Goal: Transaction & Acquisition: Book appointment/travel/reservation

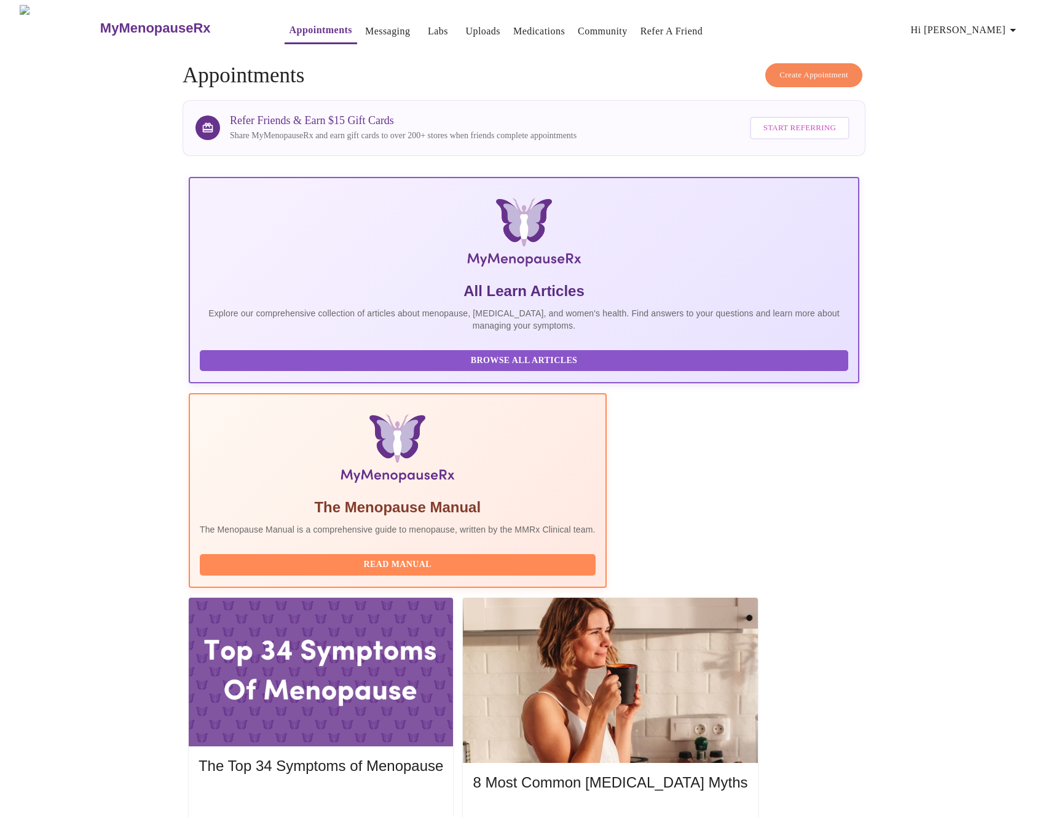
click at [822, 68] on span "Create Appointment" at bounding box center [813, 75] width 69 height 14
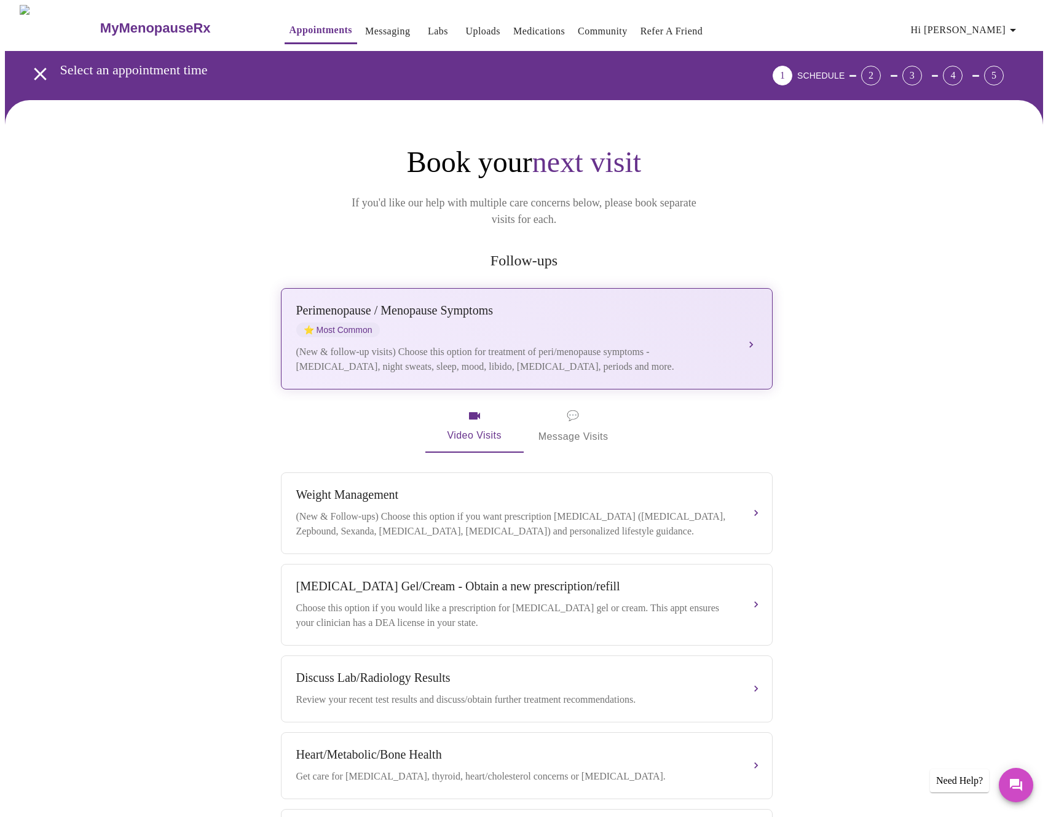
click at [479, 358] on button "[MEDICAL_DATA] / Menopause Symptoms ⭐ Most Common (New & follow-up visits) Choo…" at bounding box center [527, 338] width 492 height 101
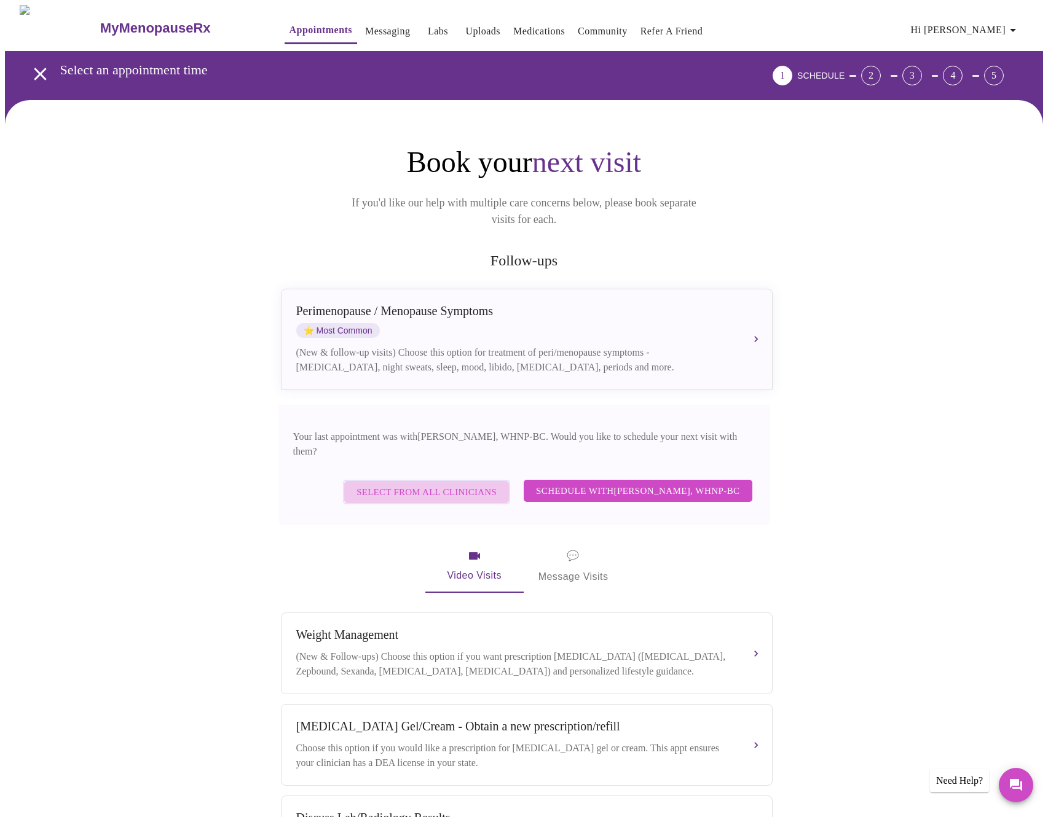
click at [497, 484] on span "Select from All Clinicians" at bounding box center [426, 492] width 140 height 16
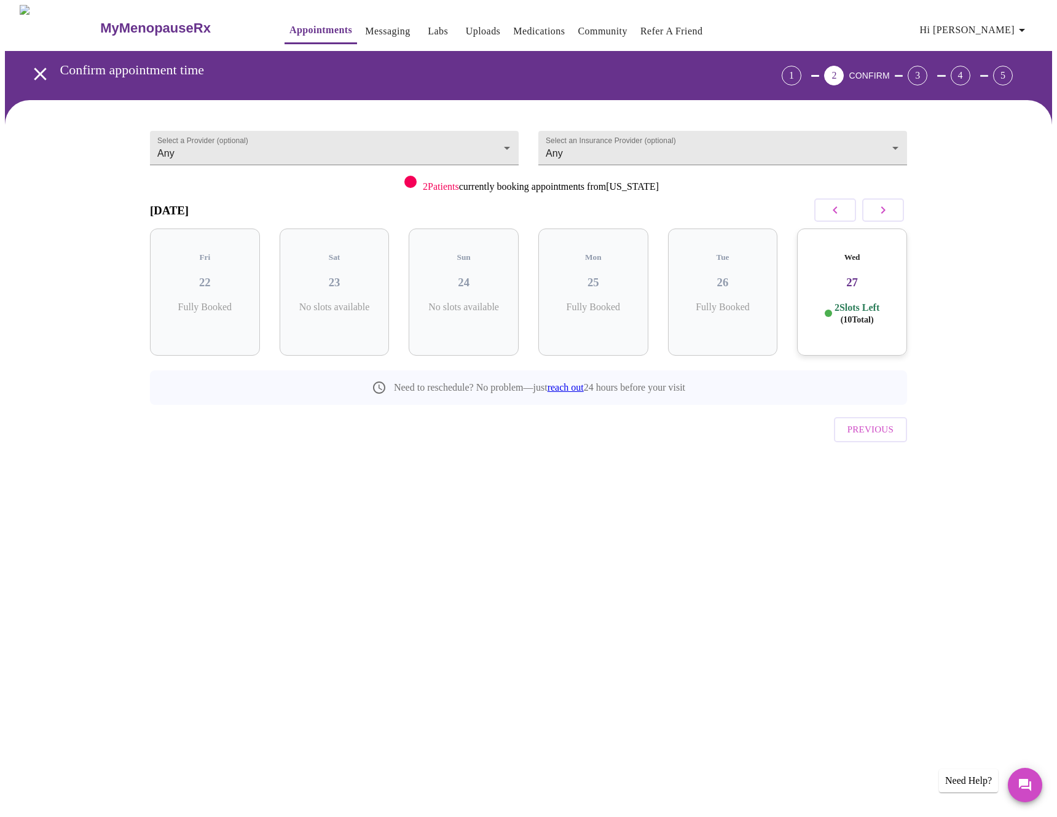
click at [858, 289] on div "Wed 27 2 Slots Left ( 10 Total)" at bounding box center [852, 292] width 110 height 127
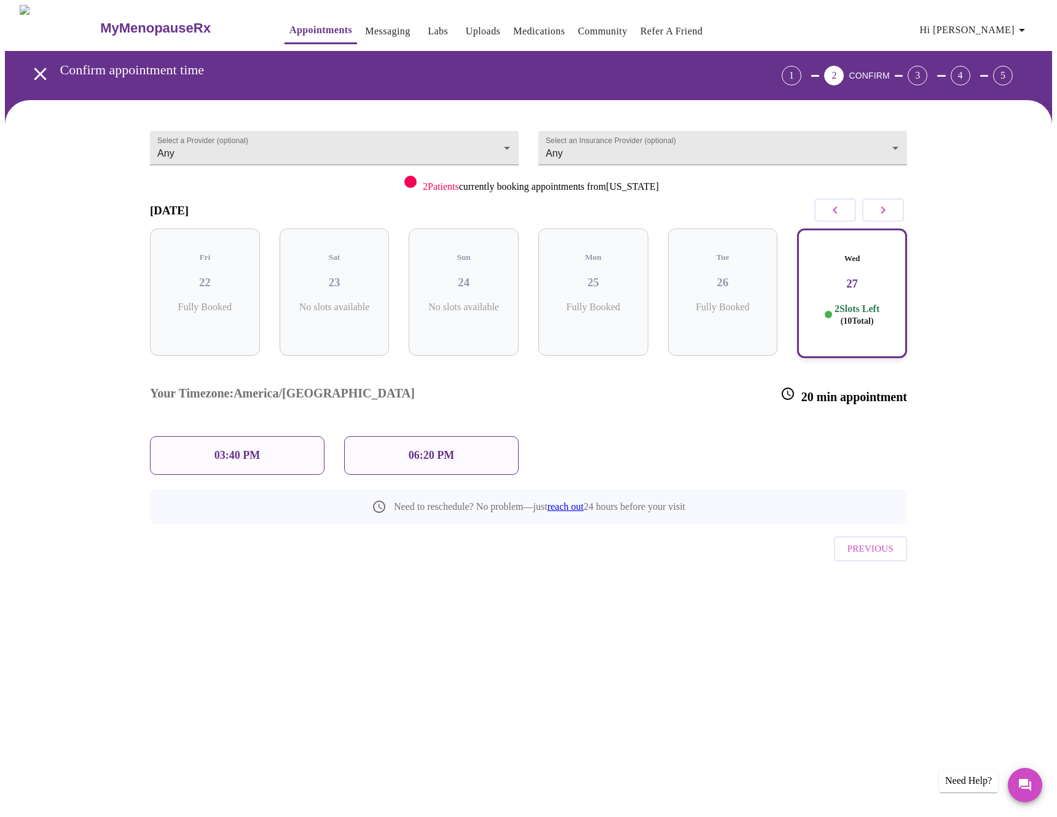
click at [291, 436] on div "03:40 PM" at bounding box center [237, 455] width 175 height 39
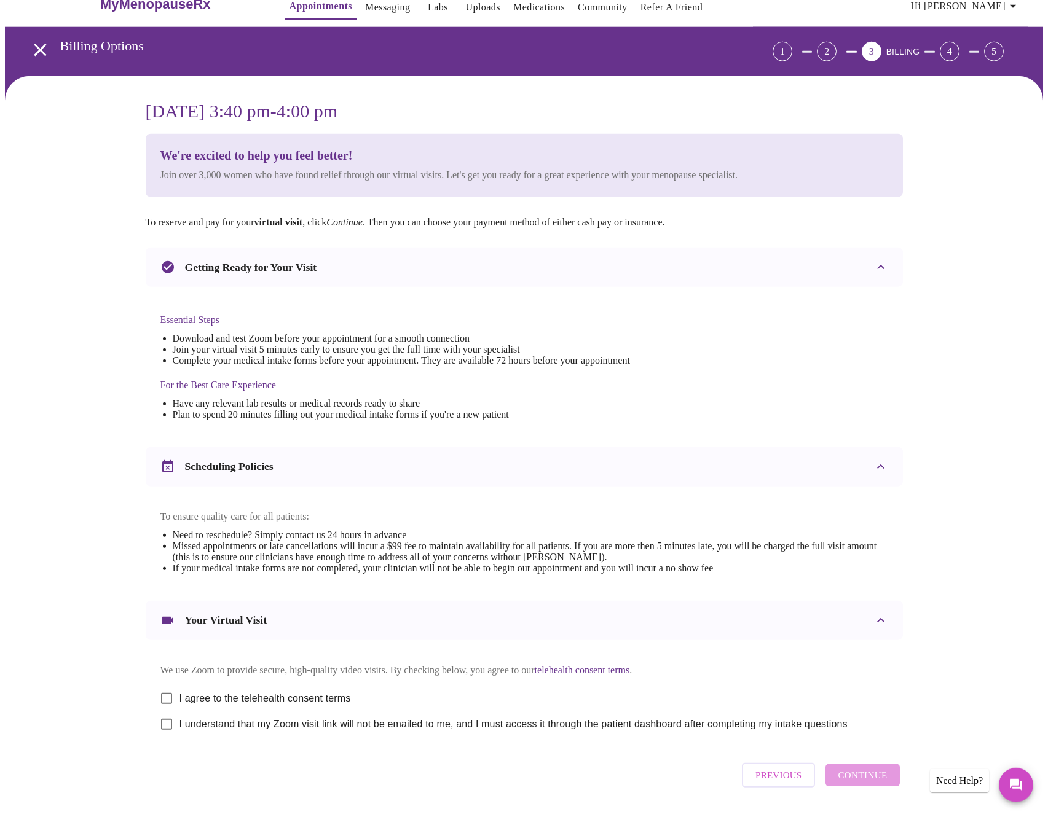
click at [229, 696] on label "I agree to the telehealth consent terms" at bounding box center [252, 699] width 197 height 26
click at [179, 696] on input "I agree to the telehealth consent terms" at bounding box center [167, 699] width 26 height 26
checkbox input "true"
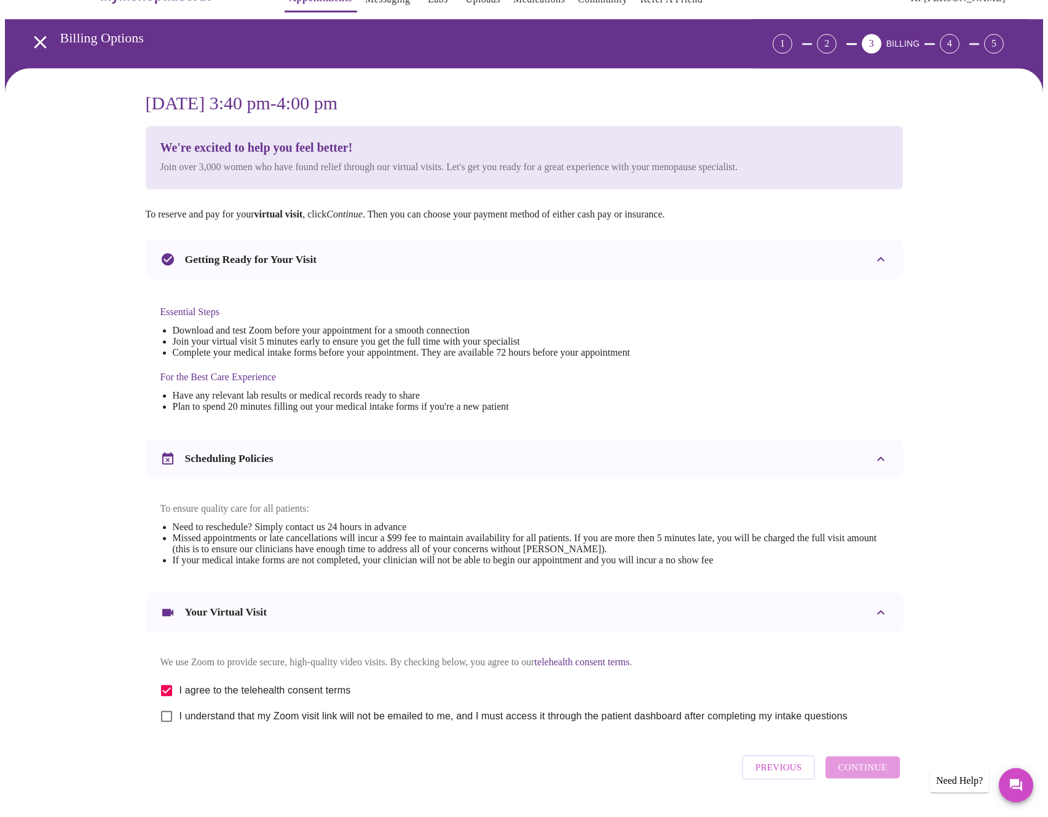
click at [224, 724] on span "I understand that my Zoom visit link will not be emailed to me, and I must acce…" at bounding box center [513, 716] width 668 height 15
click at [179, 730] on input "I understand that my Zoom visit link will not be emailed to me, and I must acce…" at bounding box center [167, 717] width 26 height 26
checkbox input "true"
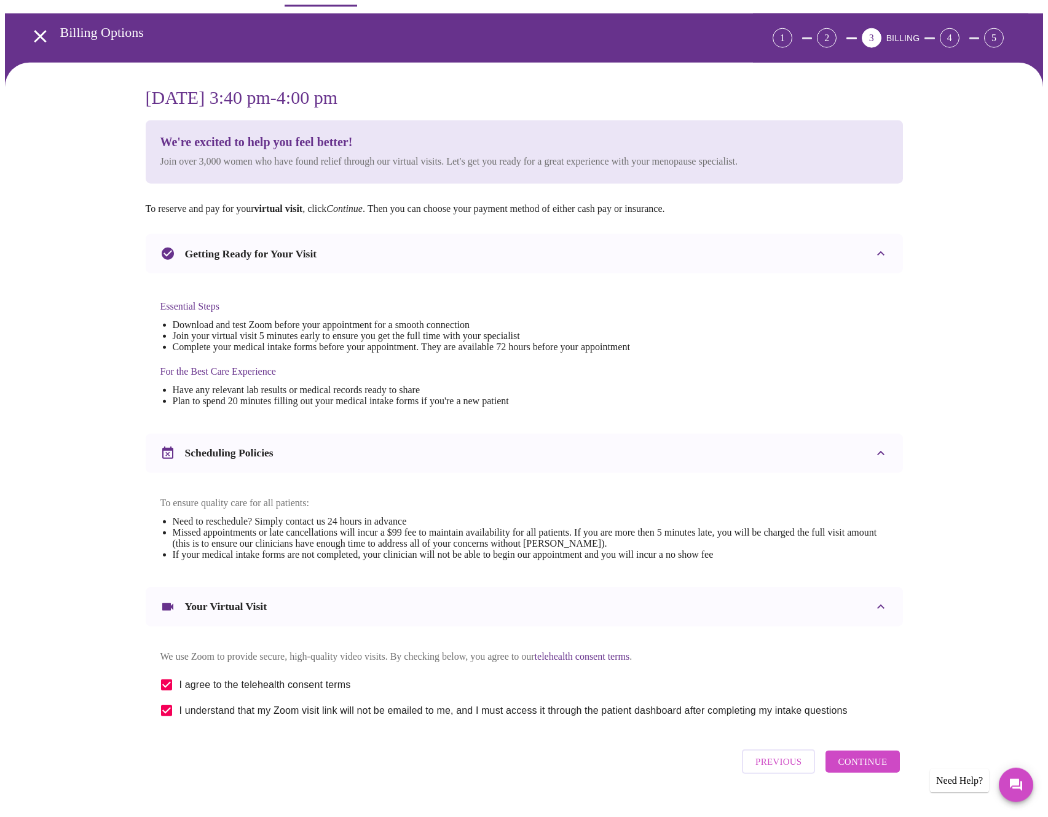
scroll to position [42, 0]
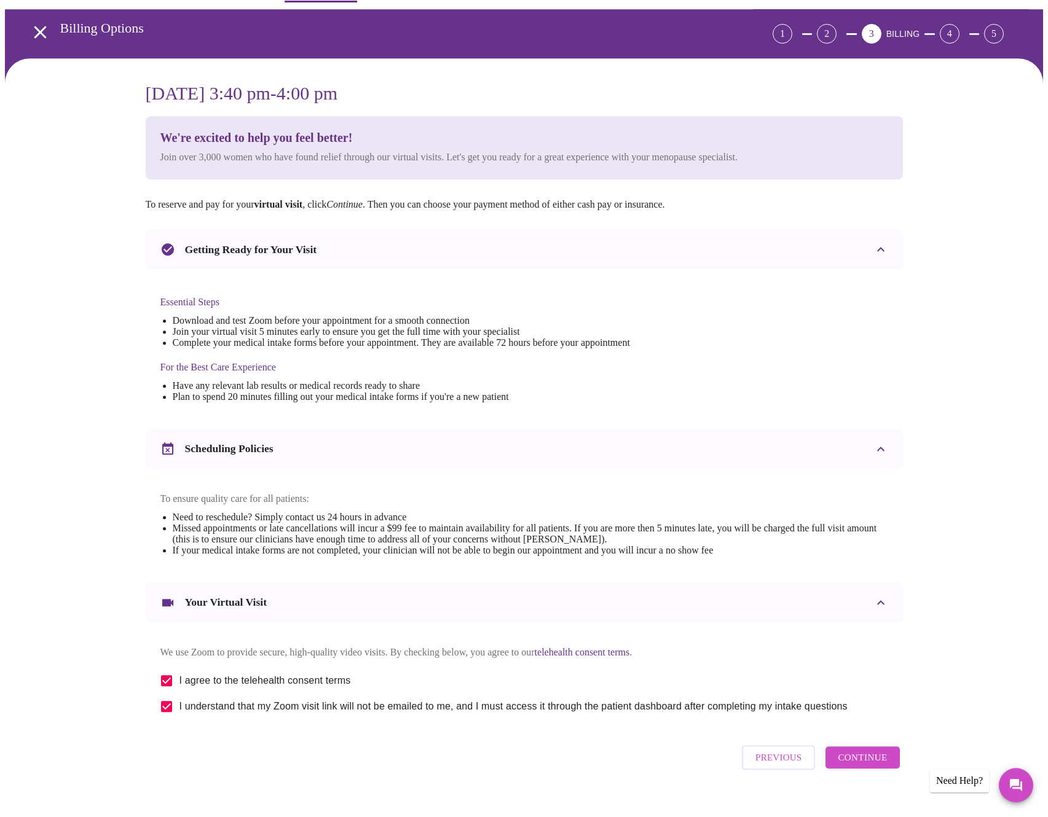
click at [881, 766] on span "Continue" at bounding box center [862, 758] width 49 height 16
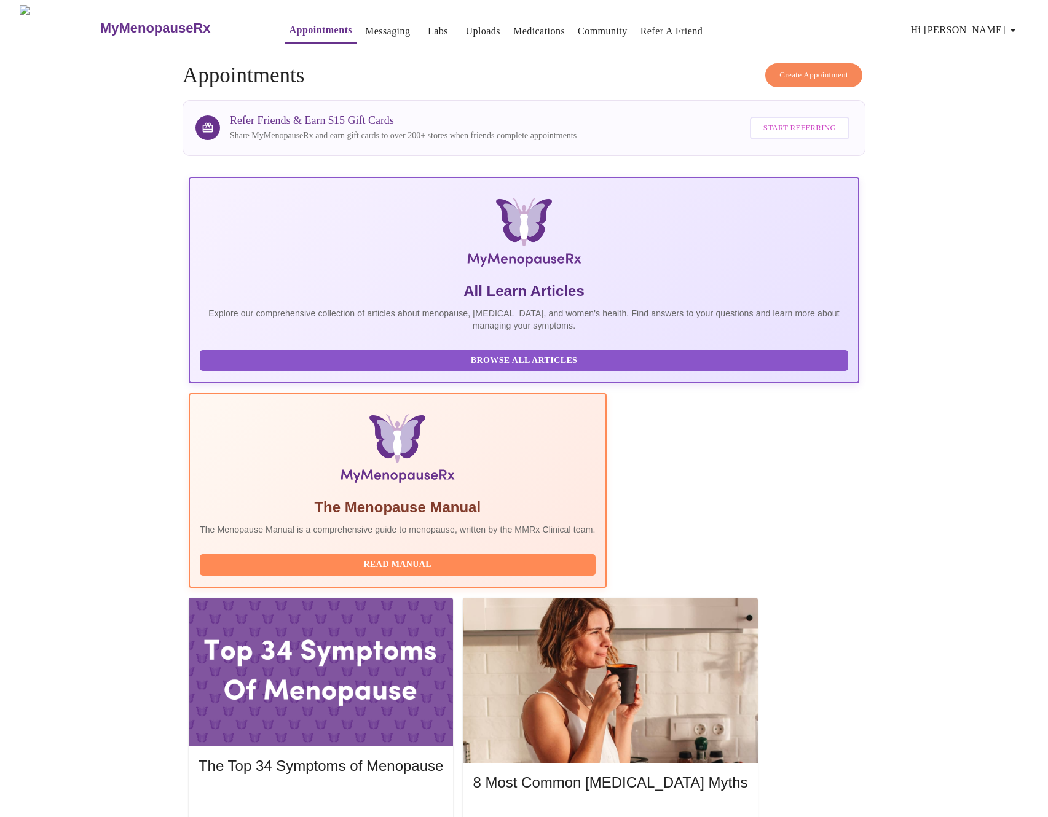
click at [838, 63] on button "Create Appointment" at bounding box center [813, 75] width 97 height 24
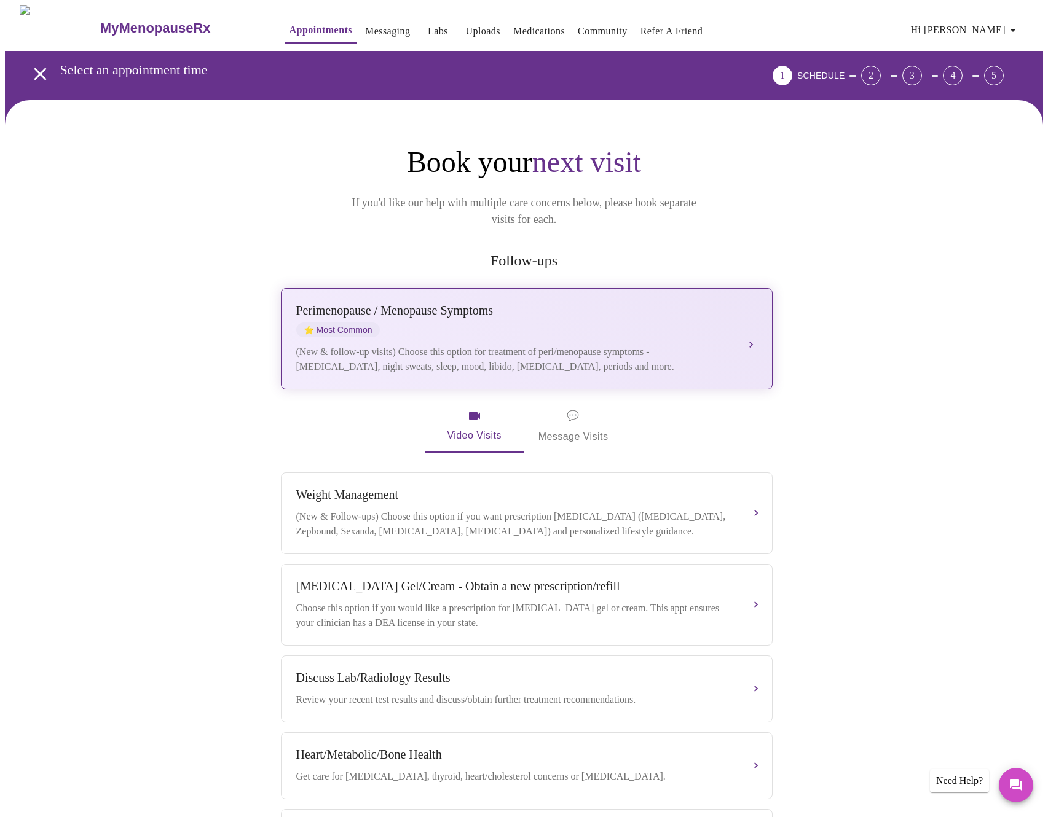
click at [522, 304] on div "[MEDICAL_DATA] / Menopause Symptoms ⭐ Most Common" at bounding box center [514, 321] width 436 height 34
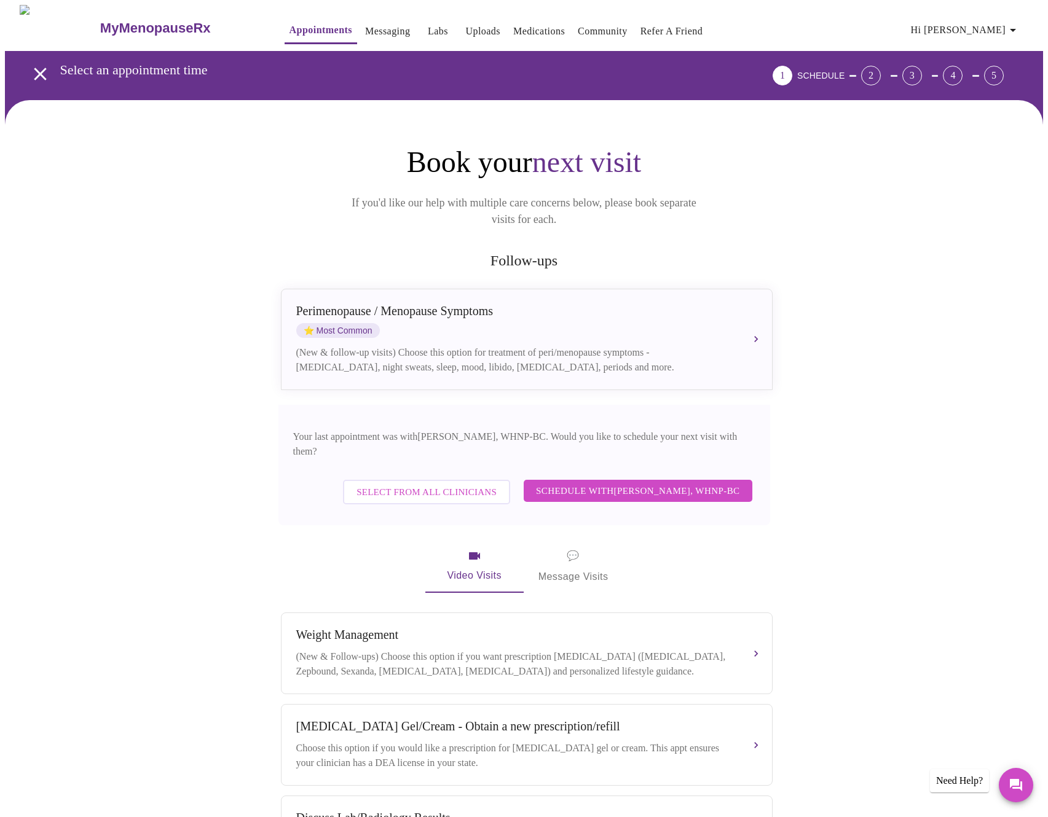
click at [483, 484] on span "Select from All Clinicians" at bounding box center [426, 492] width 140 height 16
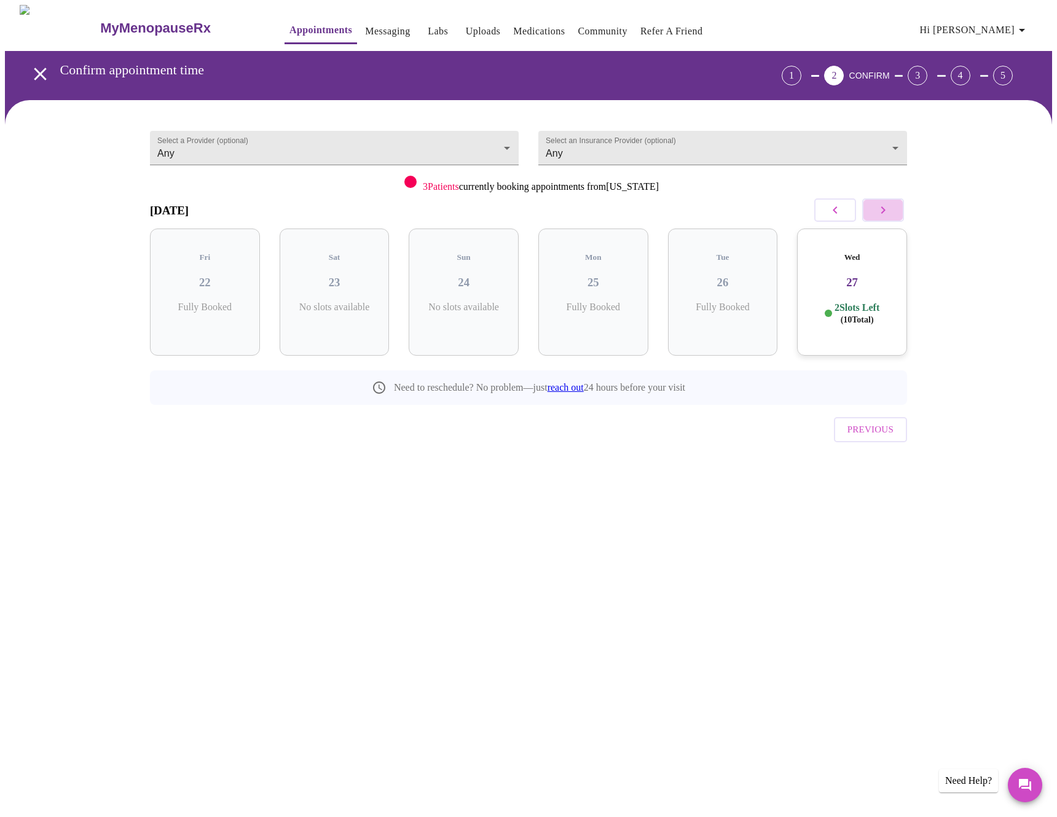
click at [873, 208] on button "button" at bounding box center [883, 210] width 42 height 23
click at [223, 302] on p "2 Slots Left ( 10 Total)" at bounding box center [209, 314] width 45 height 24
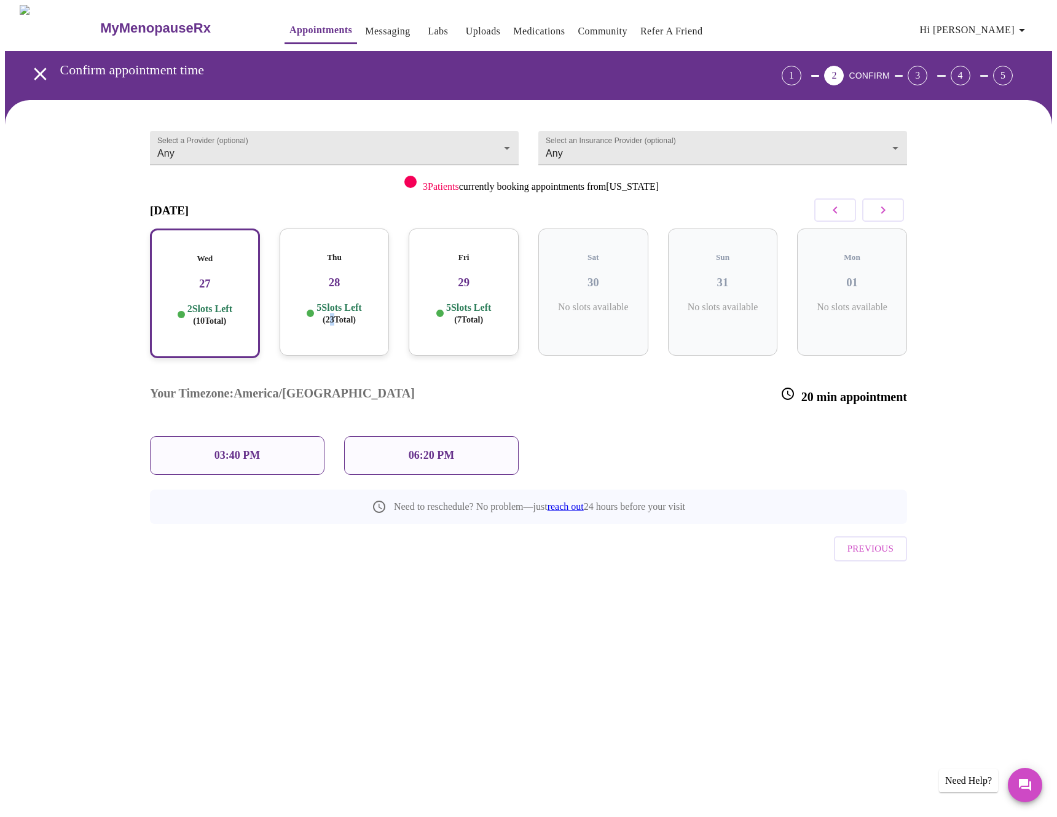
click at [329, 315] on span "( 23 Total)" at bounding box center [339, 319] width 33 height 9
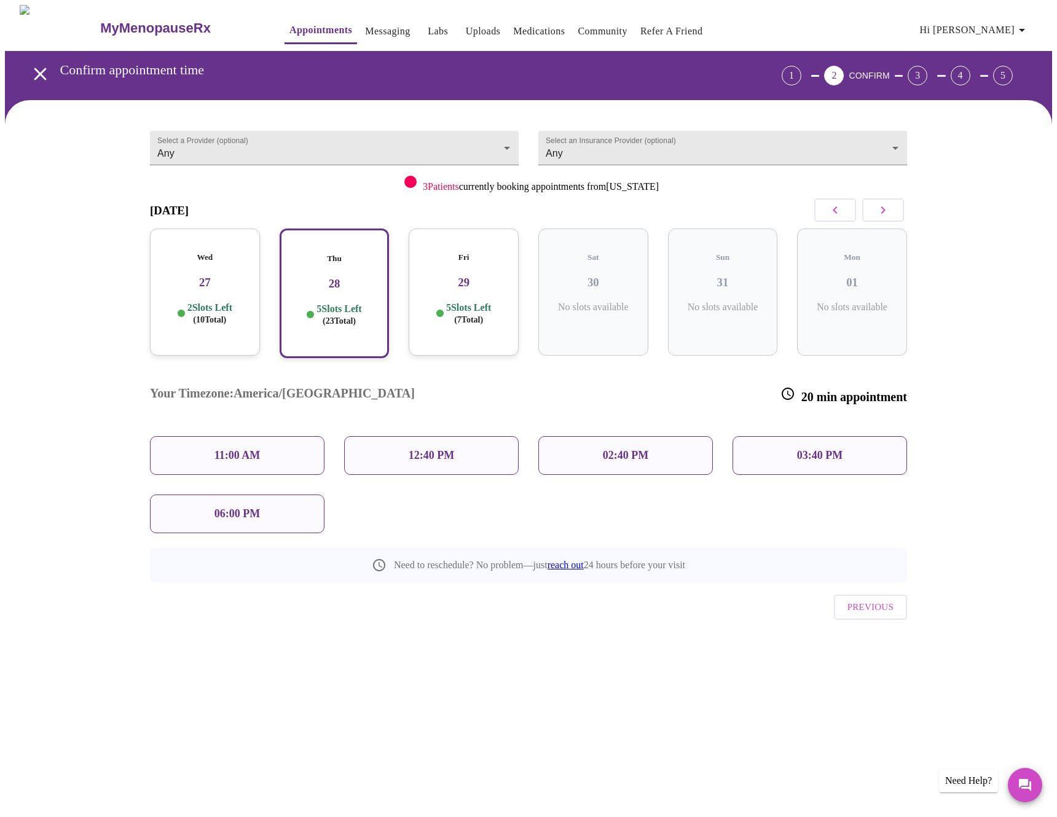
click at [446, 302] on p "5 Slots Left ( 7 Total)" at bounding box center [468, 314] width 45 height 24
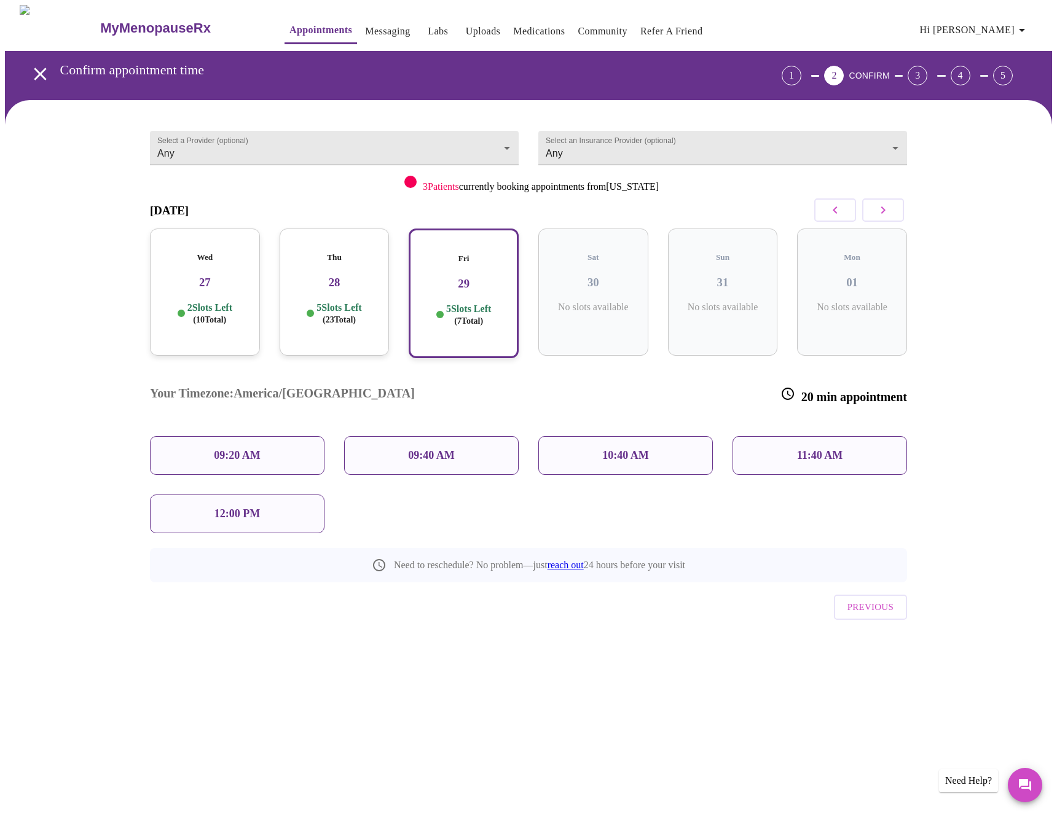
click at [873, 209] on button "button" at bounding box center [883, 210] width 42 height 23
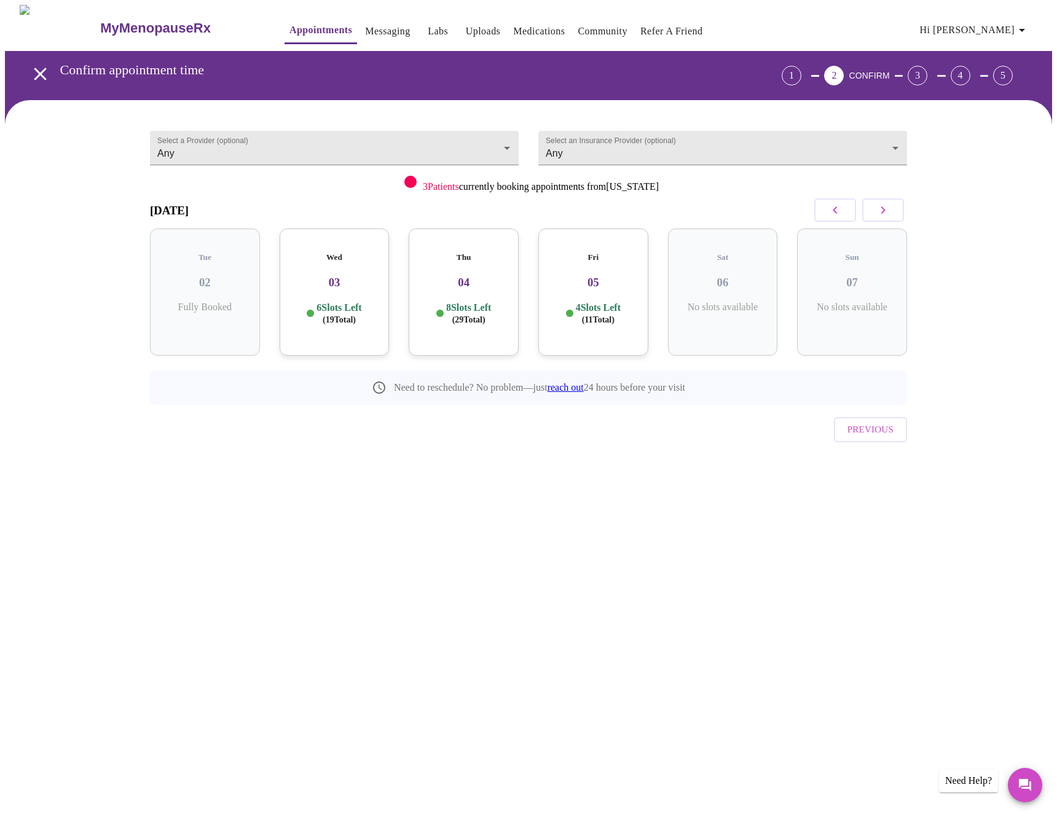
click at [342, 276] on h3 "03" at bounding box center [334, 283] width 90 height 14
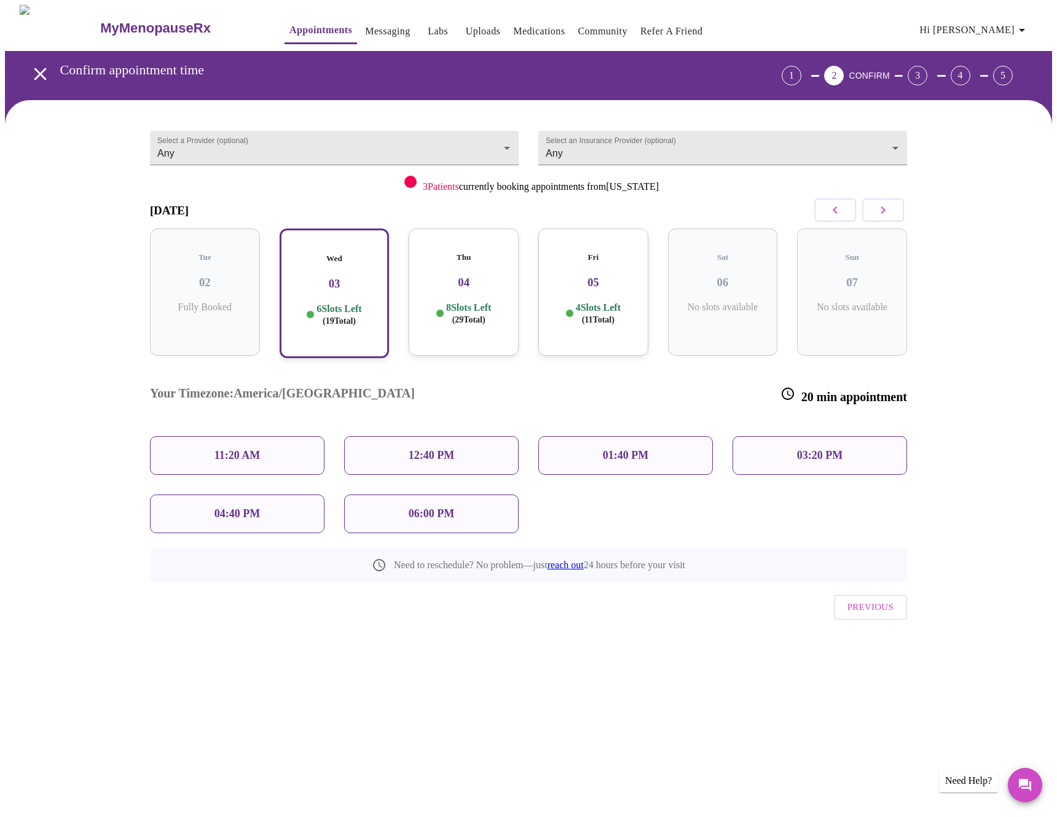
click at [453, 285] on div "Thu 04 8 Slots Left ( 29 Total)" at bounding box center [464, 292] width 110 height 127
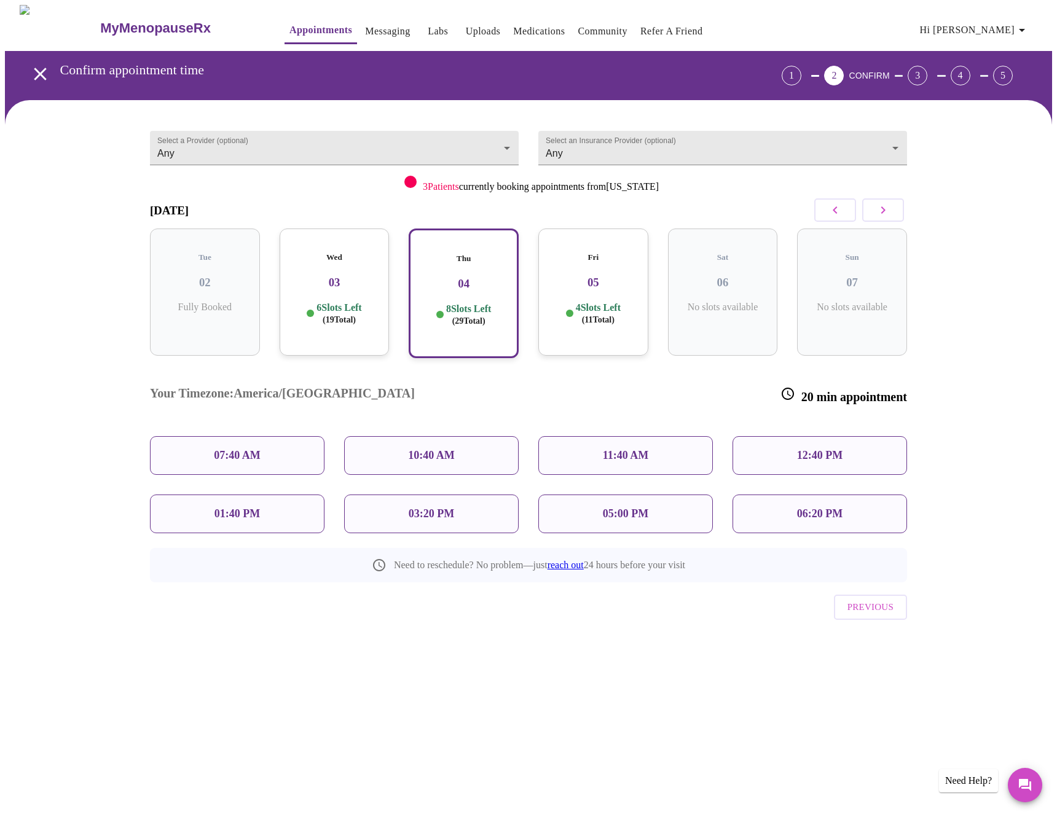
click at [546, 276] on div "Fri 05 4 Slots Left ( 11 Total)" at bounding box center [593, 292] width 110 height 127
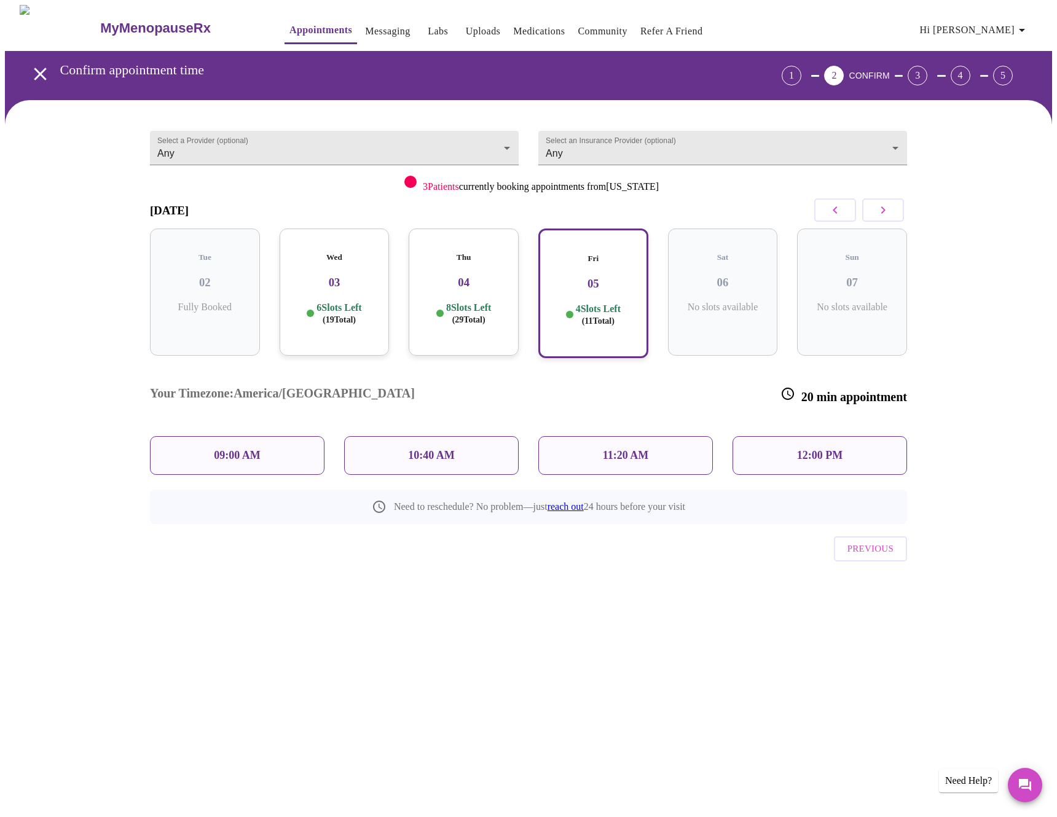
click at [852, 208] on button "button" at bounding box center [835, 210] width 42 height 23
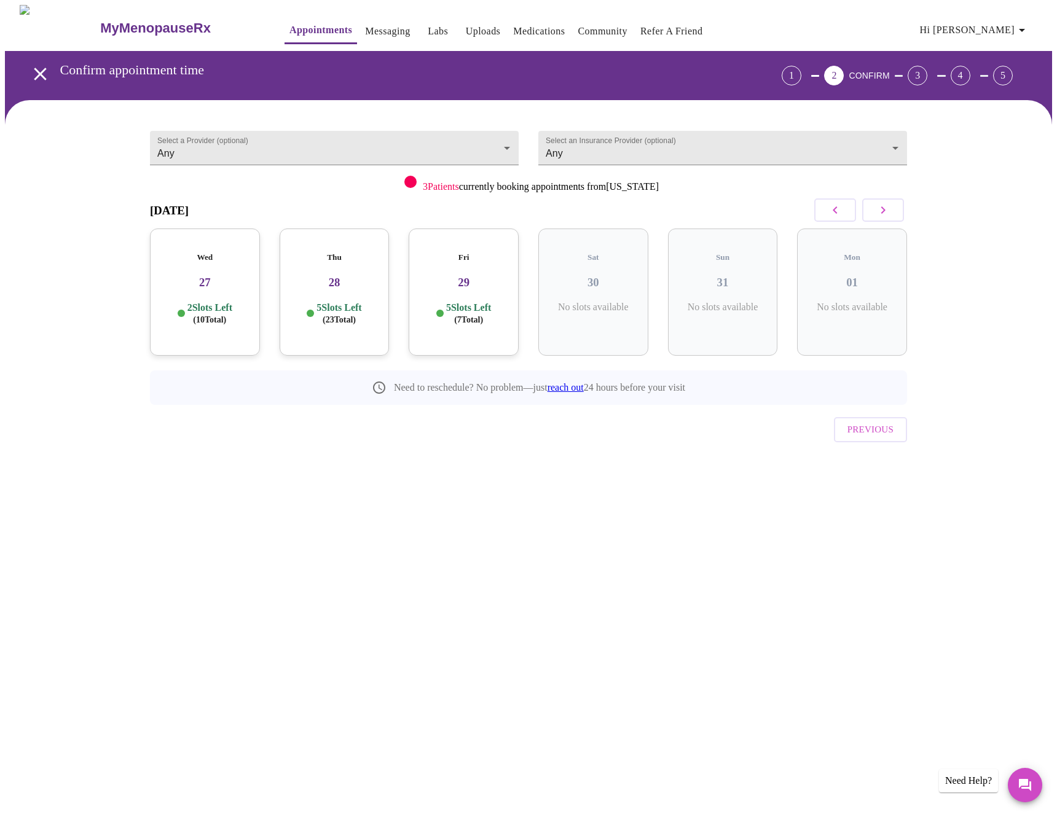
click at [775, 170] on div "Select an Insurance Provider (optional) Any Any" at bounding box center [723, 145] width 388 height 60
click at [771, 157] on body "MyMenopauseRx Appointments Messaging Labs Uploads Medications Community Refer a…" at bounding box center [528, 254] width 1047 height 499
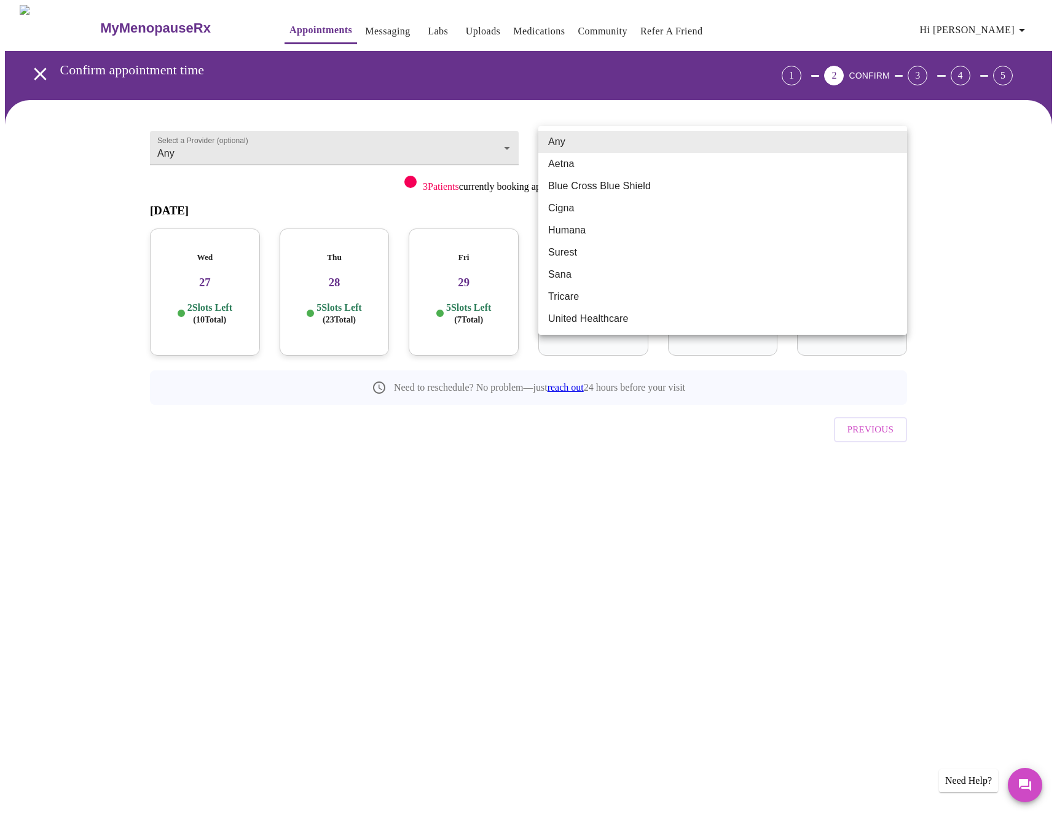
click at [641, 210] on li "Cigna" at bounding box center [722, 208] width 369 height 22
type input "Cigna"
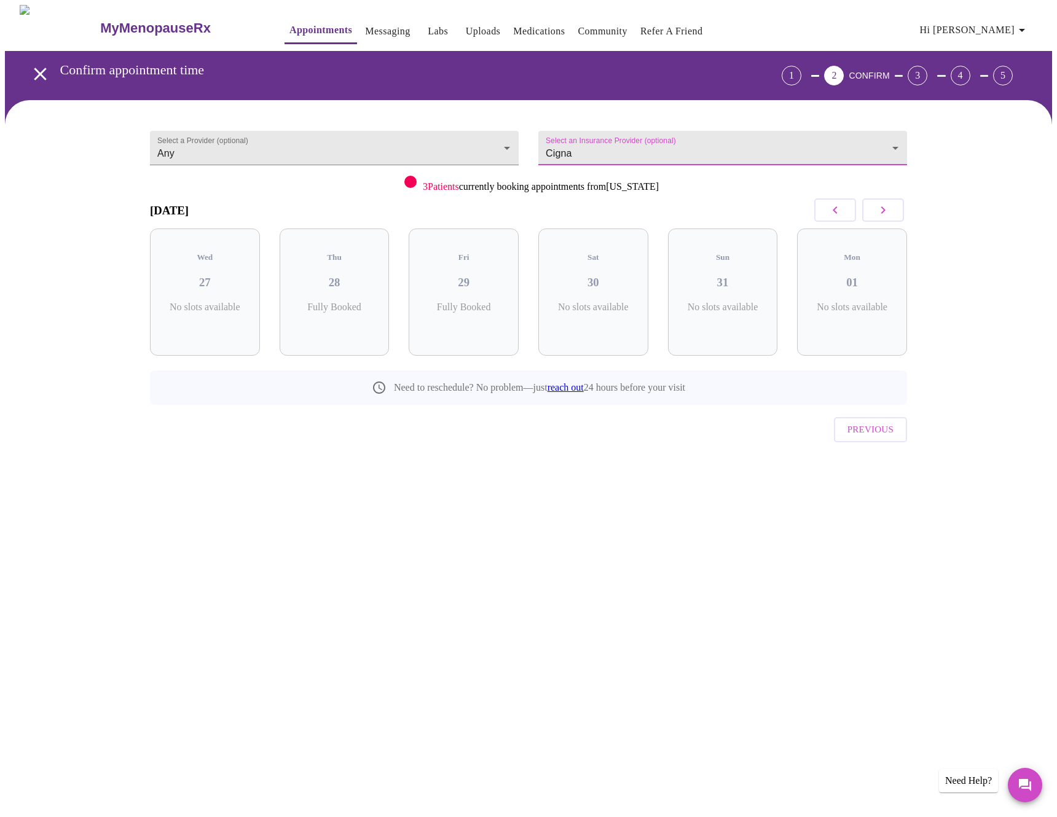
click at [831, 206] on icon "button" at bounding box center [835, 210] width 15 height 15
click at [895, 211] on button "button" at bounding box center [883, 210] width 42 height 23
click at [891, 214] on button "button" at bounding box center [883, 210] width 42 height 23
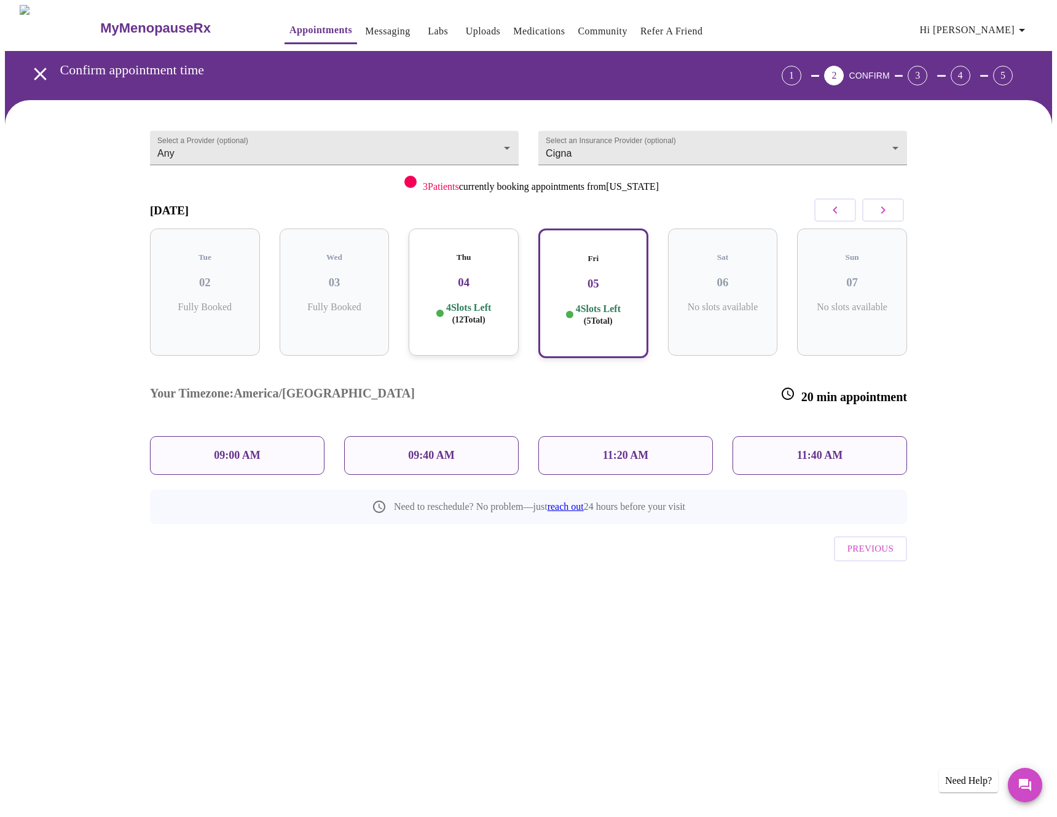
click at [434, 312] on div "4 Slots Left ( 12 Total)" at bounding box center [464, 314] width 90 height 24
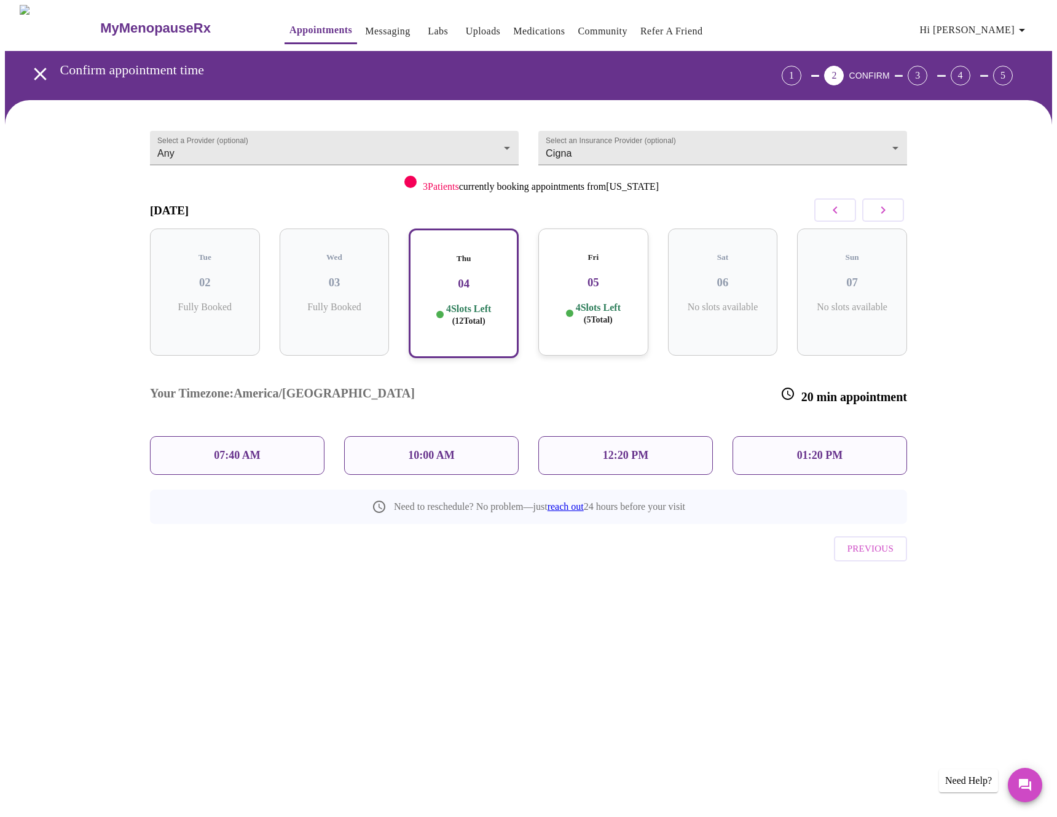
click at [183, 436] on div "07:40 AM" at bounding box center [237, 455] width 175 height 39
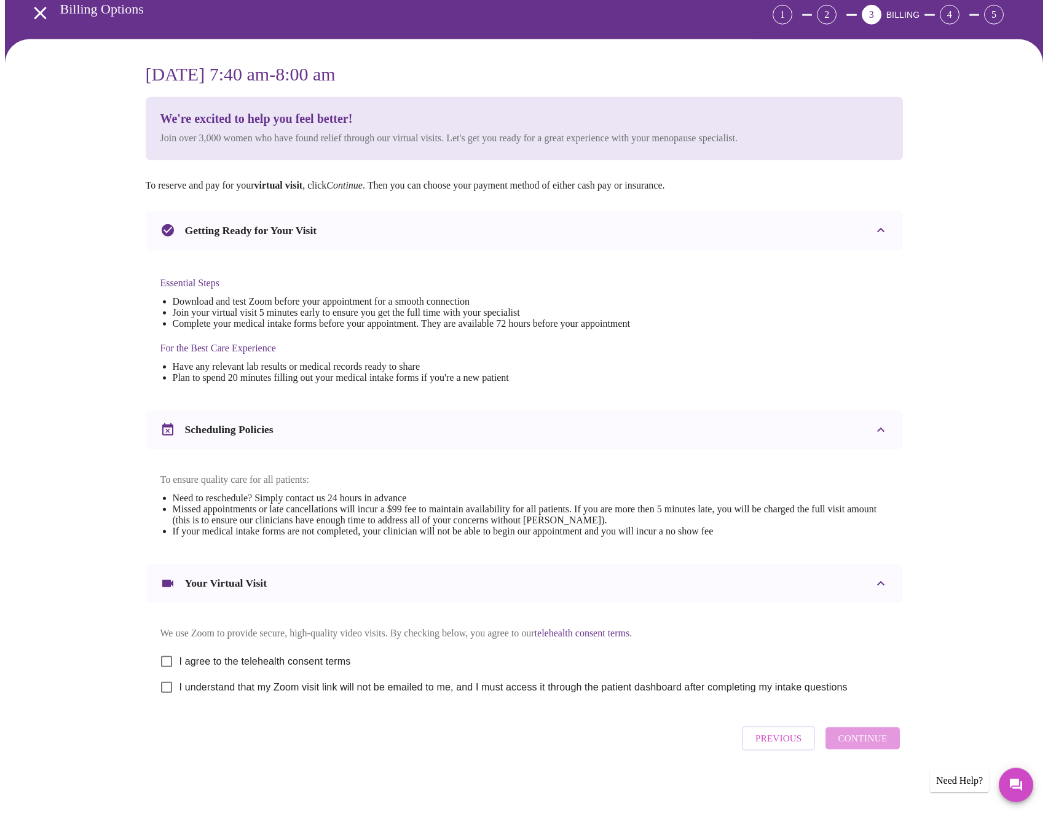
scroll to position [74, 0]
drag, startPoint x: 247, startPoint y: 667, endPoint x: 249, endPoint y: 684, distance: 17.3
click at [248, 667] on label "I agree to the telehealth consent terms" at bounding box center [252, 662] width 197 height 26
click at [179, 667] on input "I agree to the telehealth consent terms" at bounding box center [167, 662] width 26 height 26
checkbox input "true"
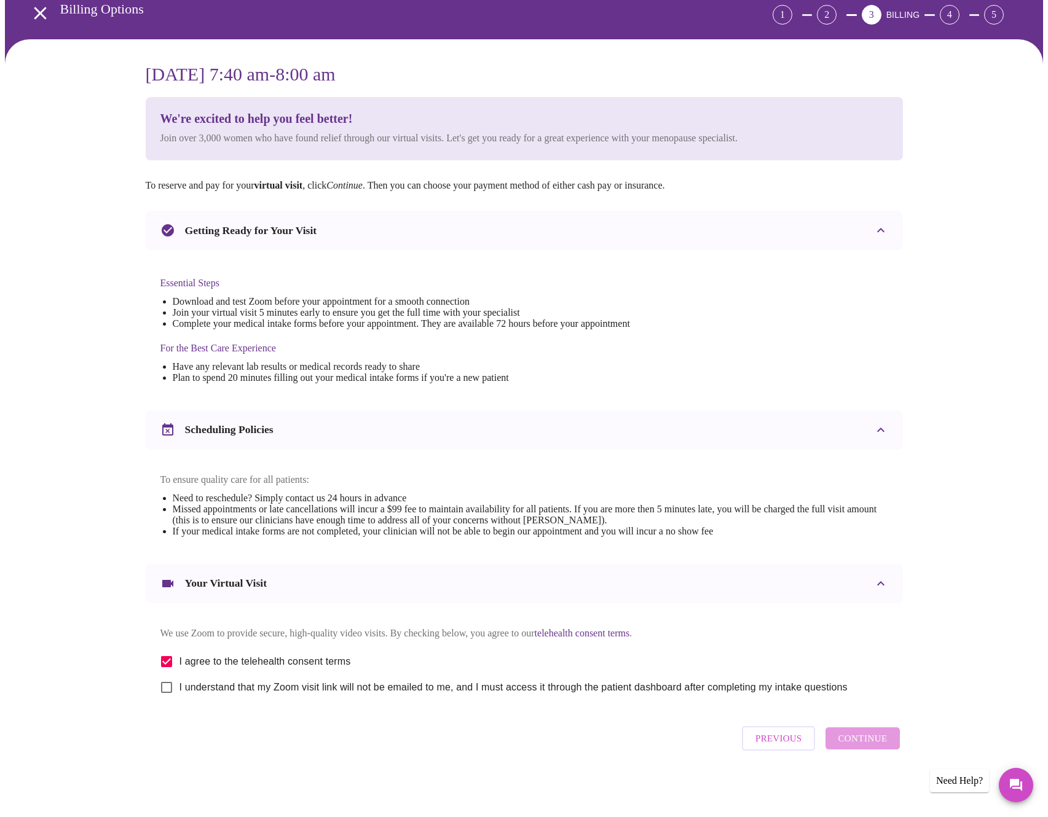
click at [248, 699] on label "I understand that my Zoom visit link will not be emailed to me, and I must acce…" at bounding box center [501, 688] width 694 height 26
click at [179, 699] on input "I understand that my Zoom visit link will not be emailed to me, and I must acce…" at bounding box center [167, 688] width 26 height 26
checkbox input "true"
click at [849, 741] on span "Continue" at bounding box center [862, 739] width 49 height 16
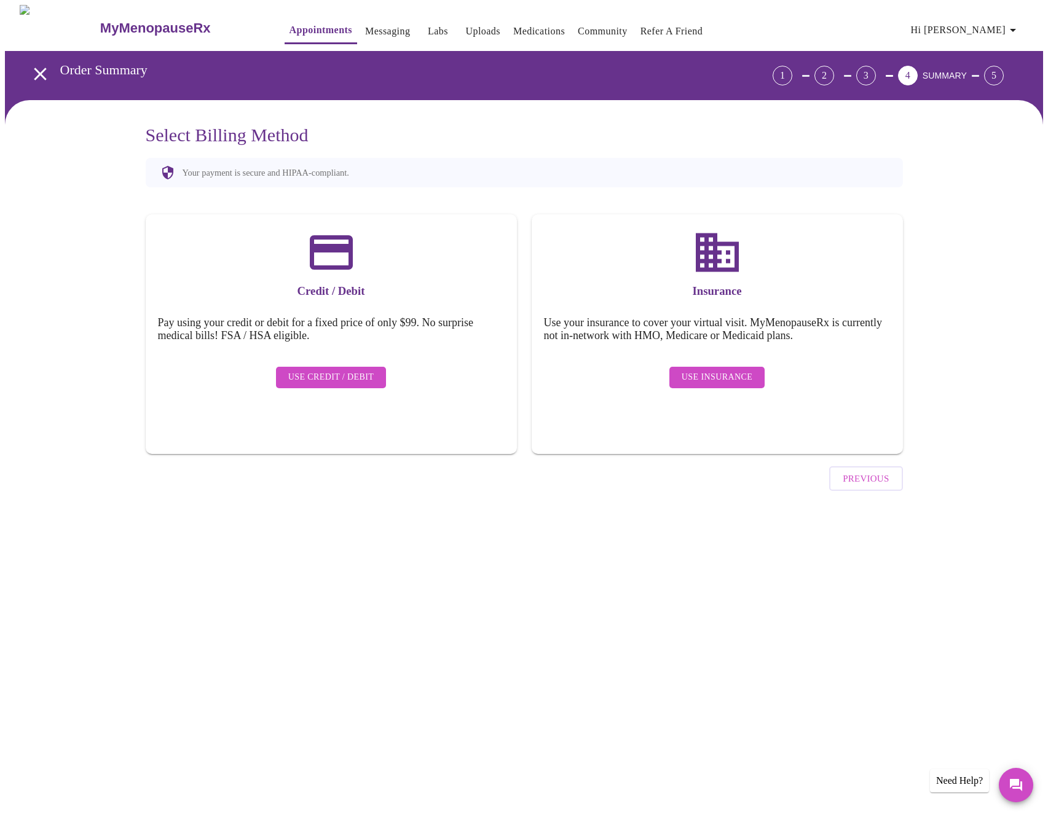
scroll to position [0, 0]
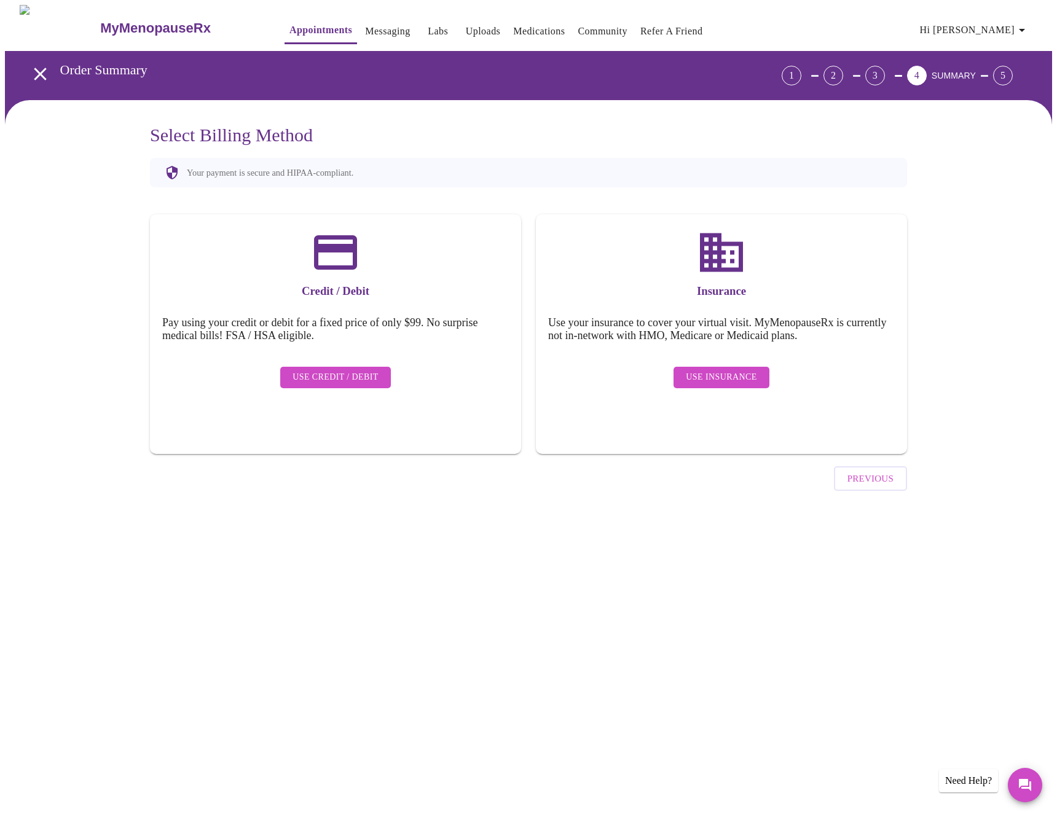
click at [717, 376] on span "Use Insurance" at bounding box center [721, 377] width 71 height 15
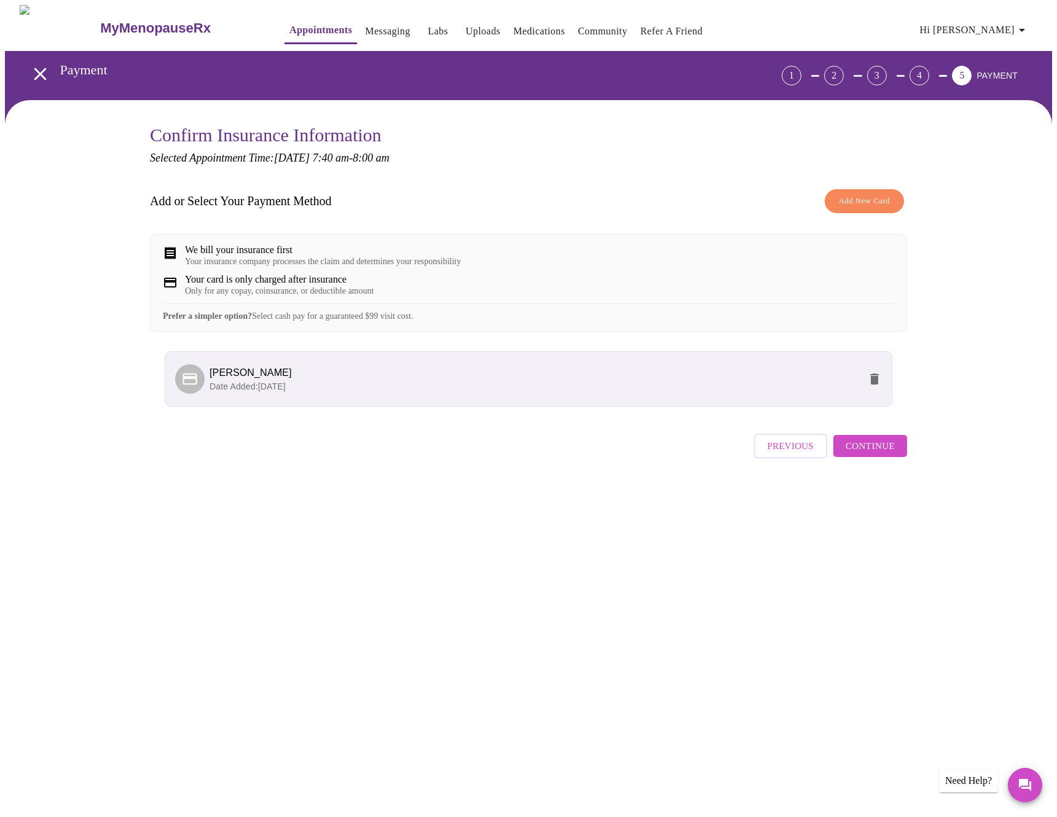
click at [881, 454] on span "Continue" at bounding box center [870, 446] width 49 height 16
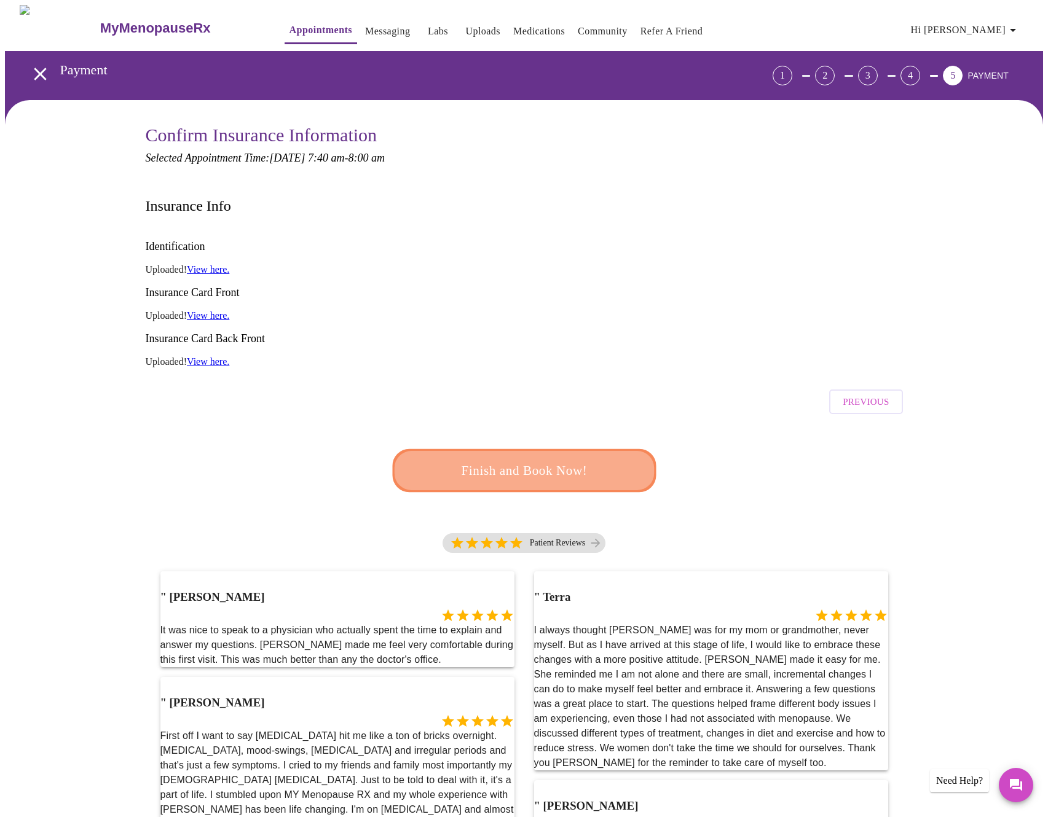
click at [594, 460] on span "Finish and Book Now!" at bounding box center [524, 471] width 227 height 23
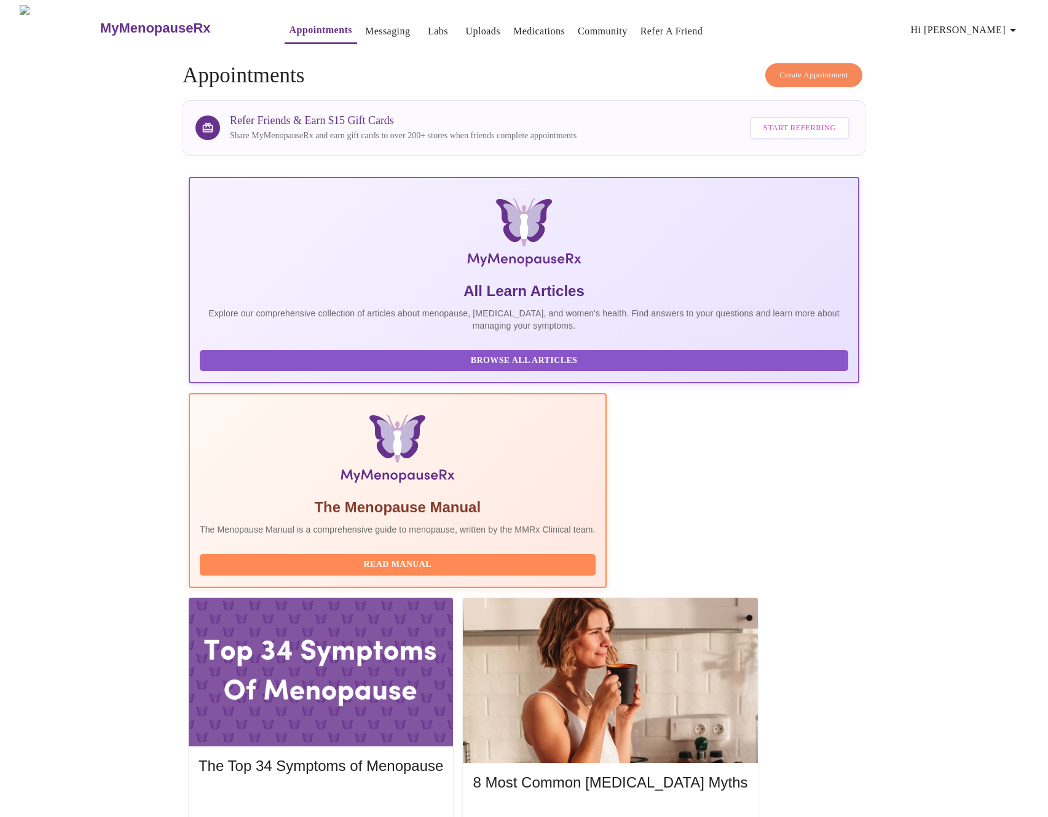
click at [838, 77] on button "Create Appointment" at bounding box center [813, 75] width 97 height 24
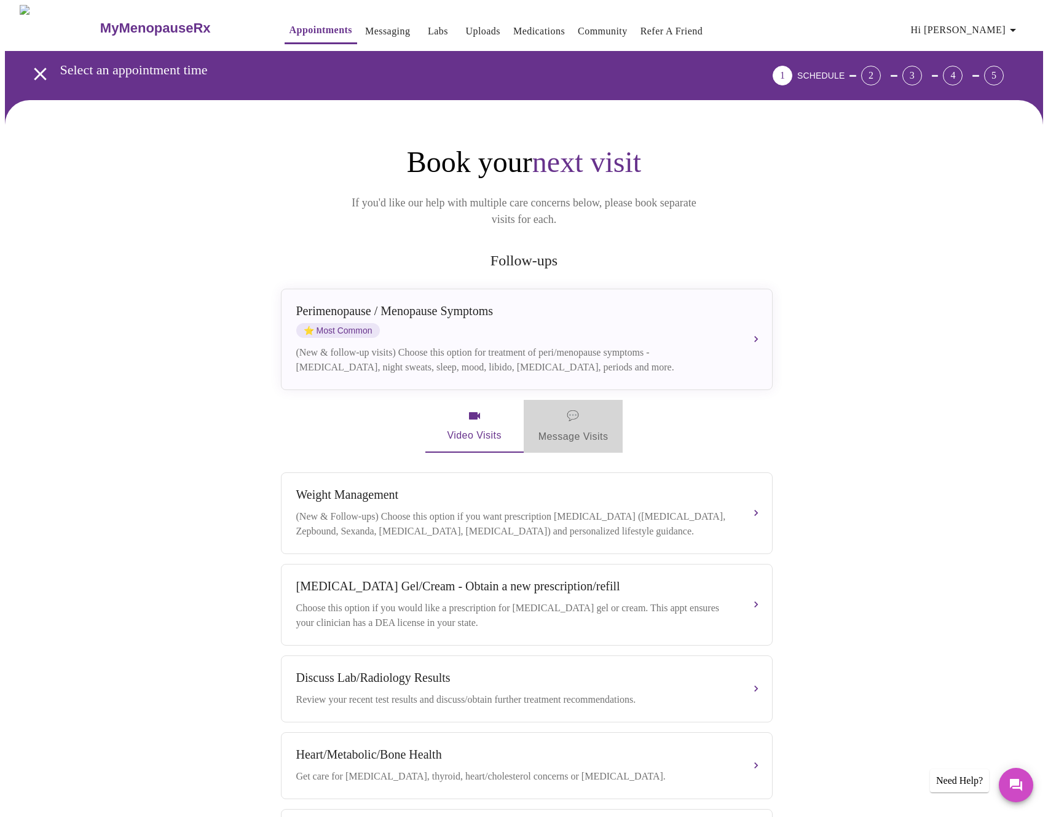
click at [565, 414] on span "💬 Message Visits" at bounding box center [573, 426] width 70 height 38
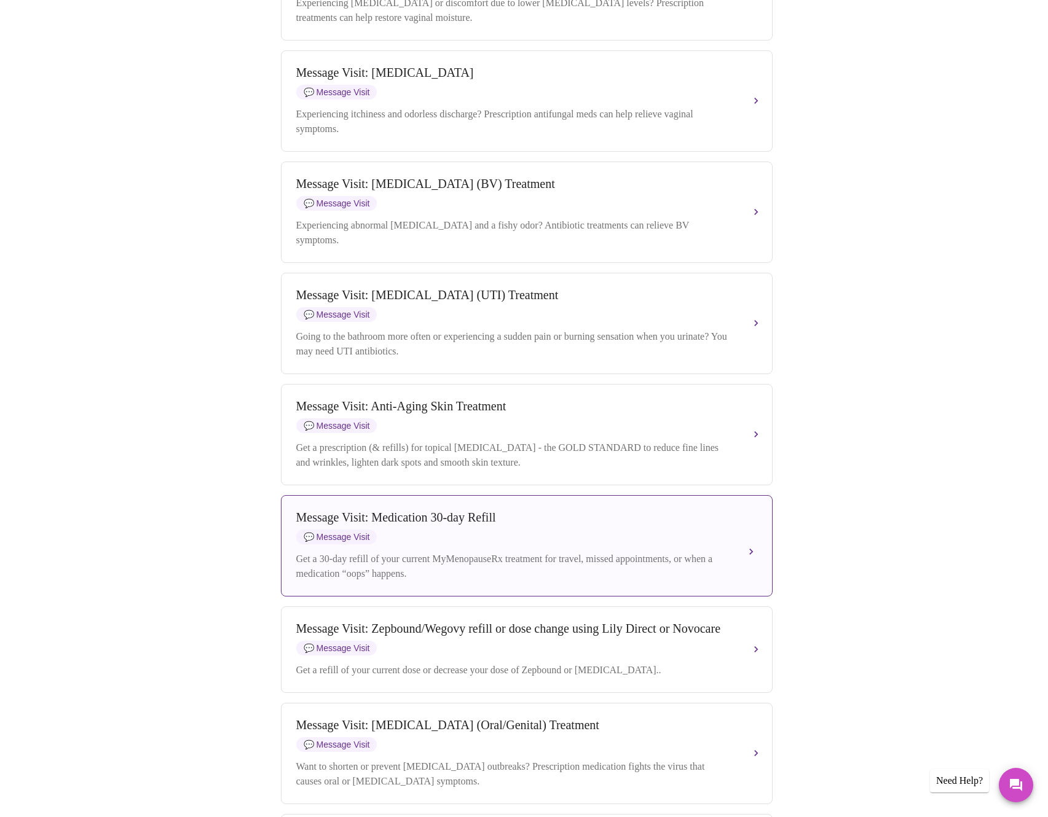
click at [502, 581] on div "Message Visit: Medication 30-day Refill 💬 Message Visit Get a 30-day refill of …" at bounding box center [526, 546] width 461 height 71
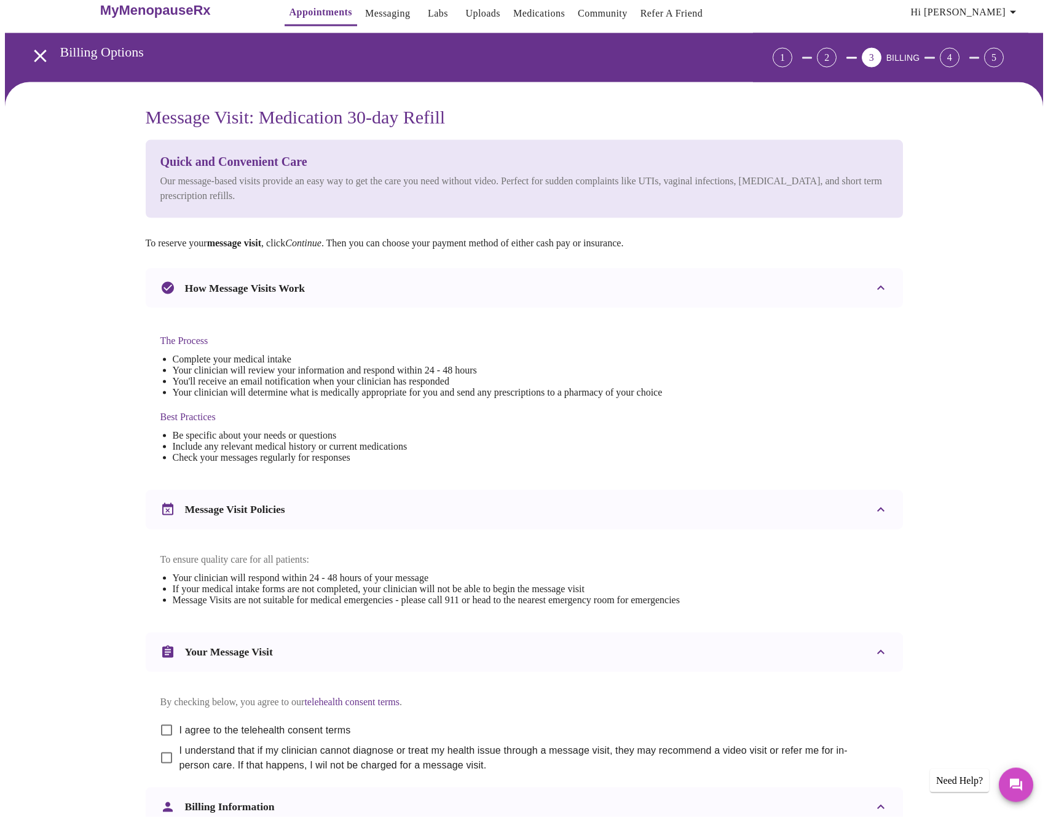
scroll to position [14, 0]
